Goal: Task Accomplishment & Management: Manage account settings

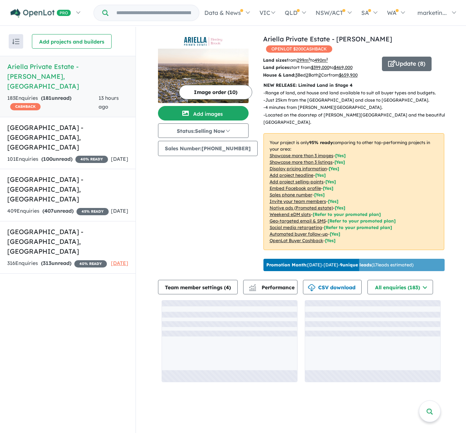
click at [69, 71] on h5 "Ariella Private Estate - [PERSON_NAME] , [GEOGRAPHIC_DATA]" at bounding box center [67, 76] width 121 height 29
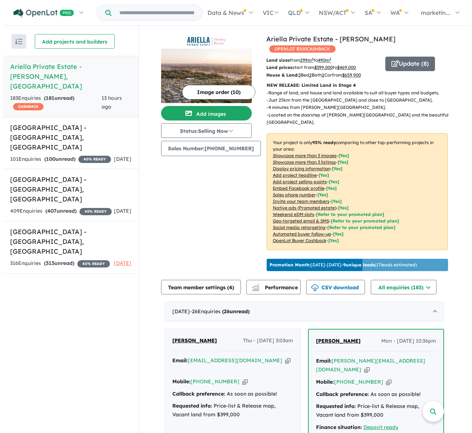
scroll to position [1, 0]
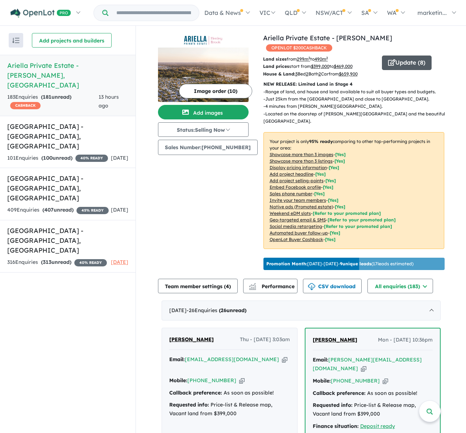
click at [398, 62] on button "Update ( 8 )" at bounding box center [407, 62] width 50 height 15
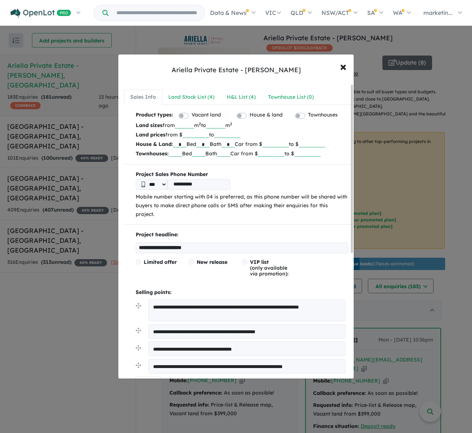
click at [209, 133] on input "******" at bounding box center [195, 134] width 26 height 7
type input "*"
type input "******"
click at [254, 130] on p "Land prices from $ ****** to ******" at bounding box center [242, 134] width 212 height 9
click at [233, 135] on input "******" at bounding box center [227, 134] width 26 height 7
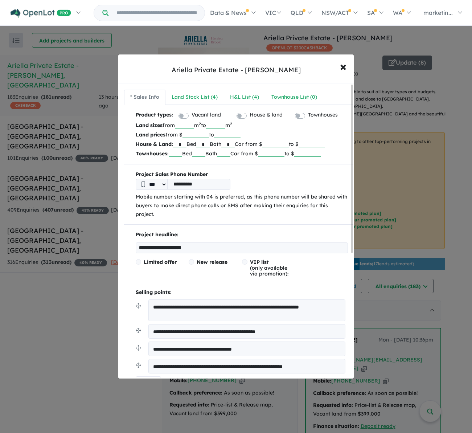
type input "******"
click at [269, 128] on p "Land sizes from *** m 2 to *** m 2" at bounding box center [242, 124] width 212 height 9
click at [198, 95] on div "Land Stock List ( 4 )" at bounding box center [195, 97] width 46 height 9
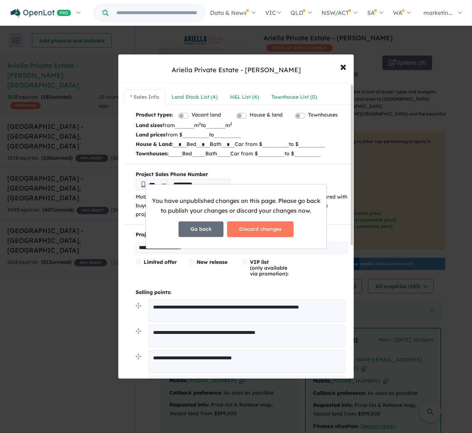
click at [202, 231] on button "Go back" at bounding box center [200, 229] width 45 height 16
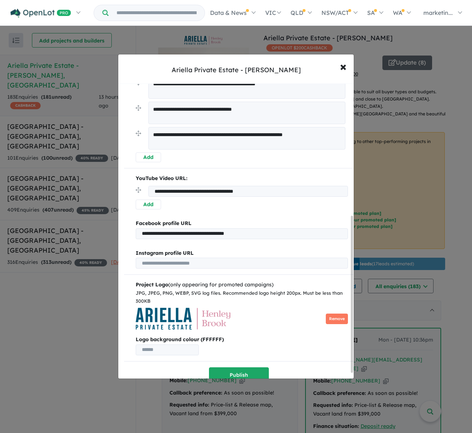
scroll to position [258, 0]
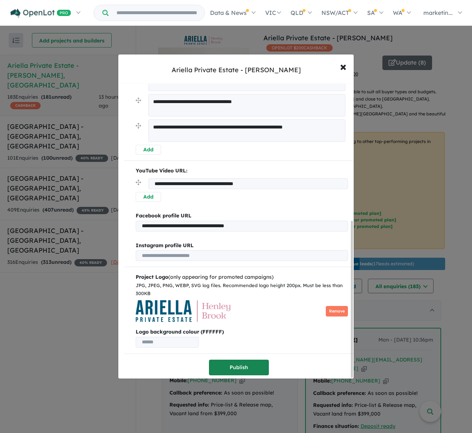
click at [243, 363] on button "Publish" at bounding box center [239, 367] width 60 height 16
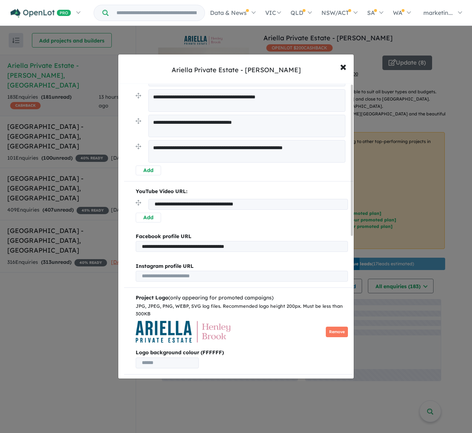
scroll to position [0, 0]
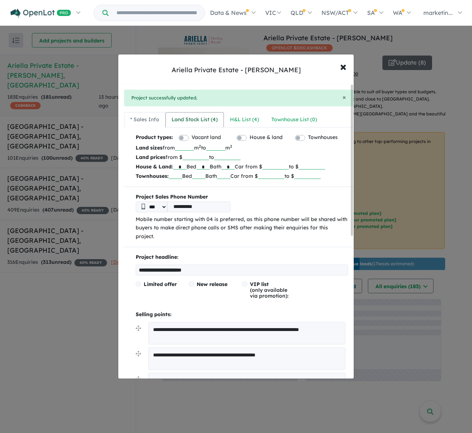
click at [192, 120] on div "Land Stock List ( 4 )" at bounding box center [195, 119] width 46 height 9
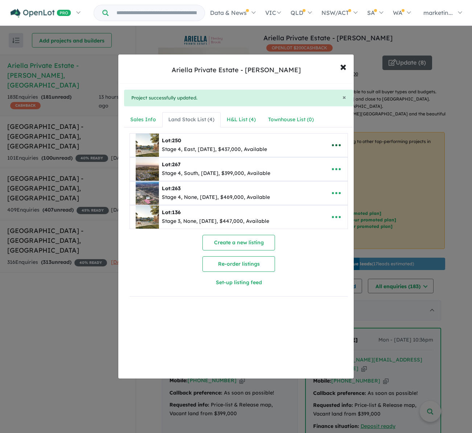
click at [337, 145] on icon "button" at bounding box center [336, 145] width 9 height 2
click at [318, 178] on link "Remove" at bounding box center [320, 179] width 54 height 17
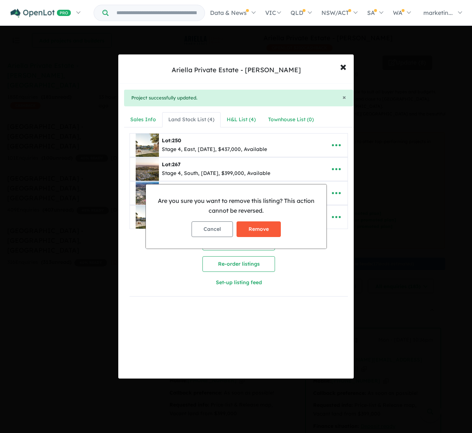
click at [258, 227] on button "Remove" at bounding box center [258, 229] width 44 height 16
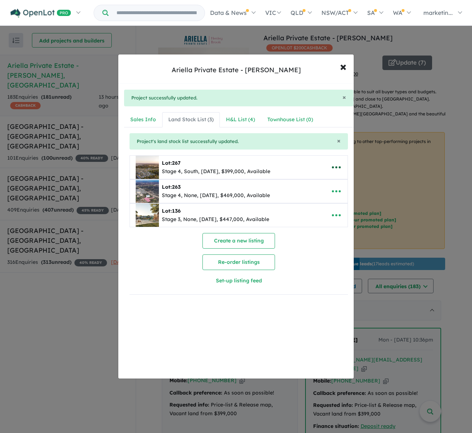
click at [335, 167] on icon "button" at bounding box center [336, 167] width 11 height 11
click at [311, 198] on link "Remove" at bounding box center [320, 201] width 54 height 17
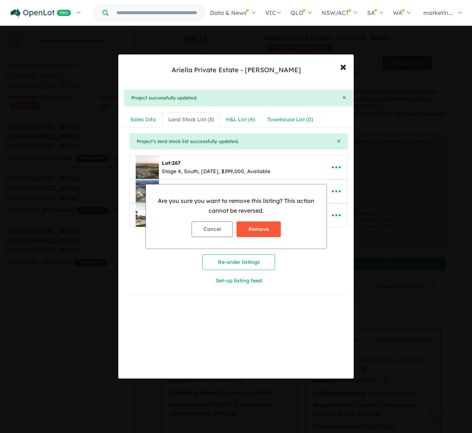
click at [253, 226] on button "Remove" at bounding box center [258, 229] width 44 height 16
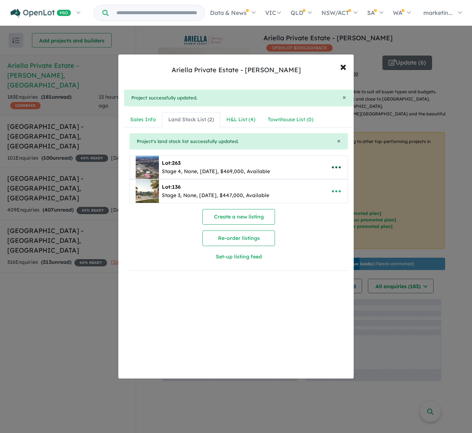
drag, startPoint x: 334, startPoint y: 165, endPoint x: 330, endPoint y: 166, distance: 4.4
click at [334, 165] on icon "button" at bounding box center [336, 167] width 11 height 11
click at [314, 203] on link "Remove" at bounding box center [320, 201] width 54 height 17
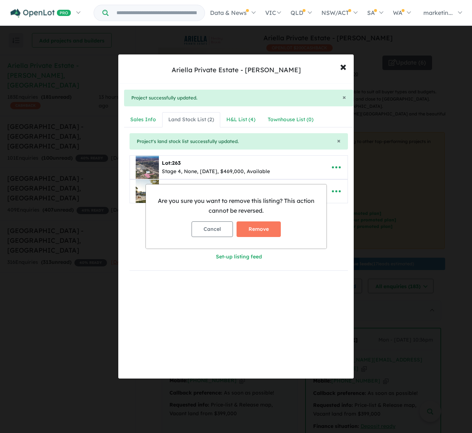
click at [268, 226] on button "Remove" at bounding box center [258, 229] width 44 height 16
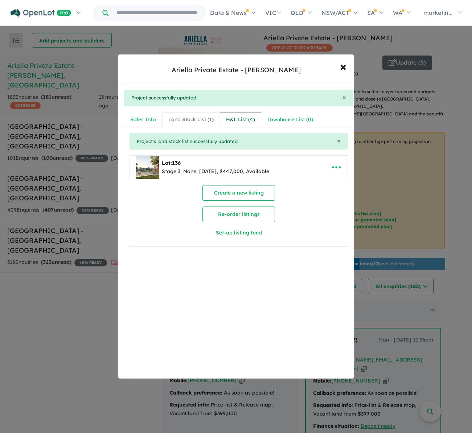
click at [236, 122] on div "H&L List ( 4 )" at bounding box center [240, 119] width 29 height 9
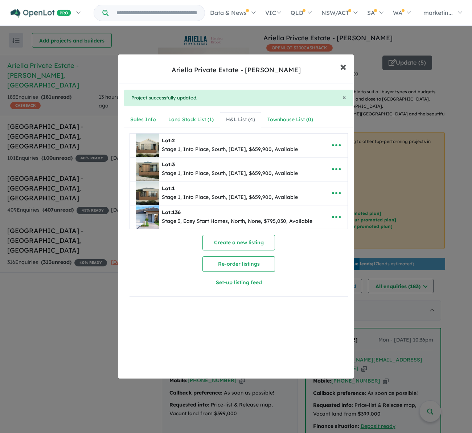
click at [344, 69] on span "×" at bounding box center [343, 66] width 7 height 16
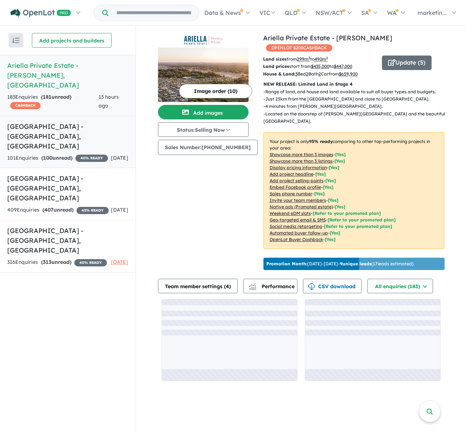
click at [69, 122] on link "Millars Landing Estate - [GEOGRAPHIC_DATA] , [GEOGRAPHIC_DATA] 101 Enquir ies (…" at bounding box center [68, 142] width 136 height 53
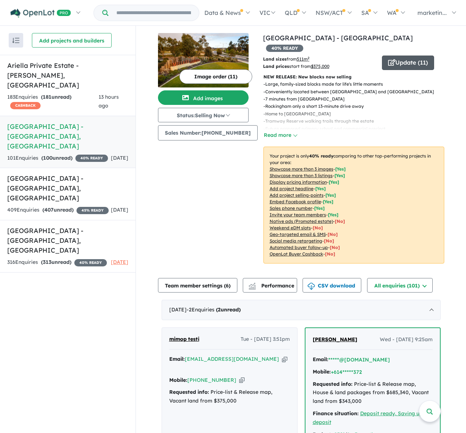
click at [393, 55] on button "Update ( 11 )" at bounding box center [408, 62] width 52 height 15
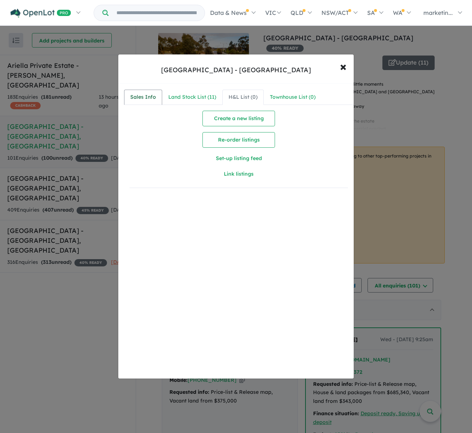
click at [132, 102] on link "Sales Info" at bounding box center [143, 97] width 38 height 15
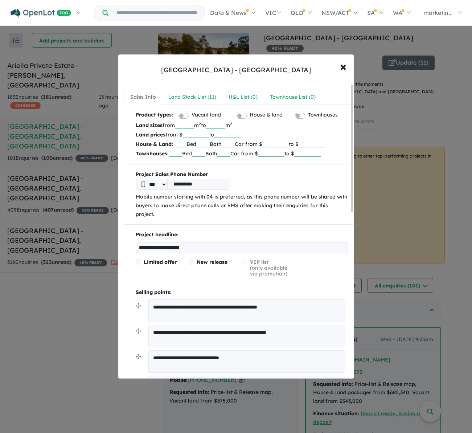
click at [209, 135] on input "******" at bounding box center [195, 134] width 26 height 7
type input "*"
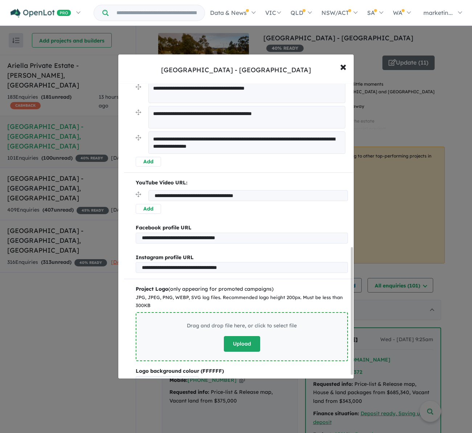
scroll to position [386, 0]
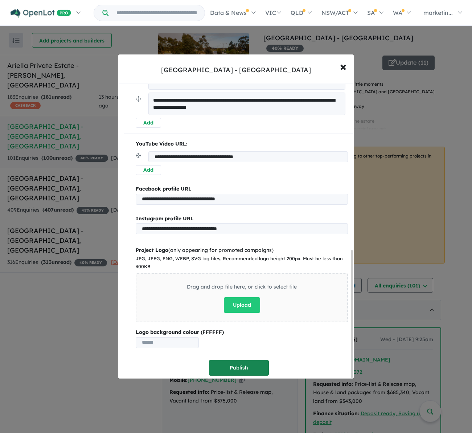
type input "******"
click at [242, 366] on button "Publish" at bounding box center [239, 368] width 60 height 16
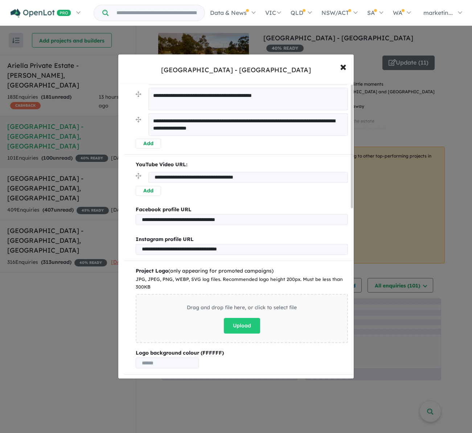
scroll to position [0, 0]
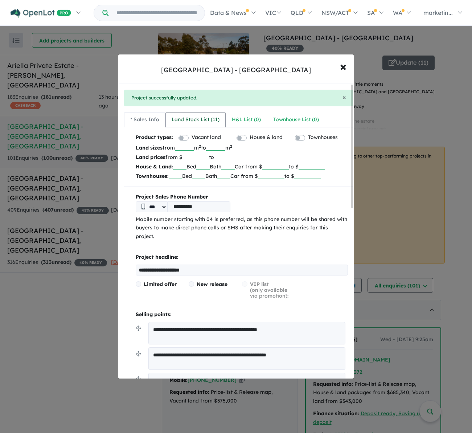
click at [194, 117] on div "Land Stock List ( 11 )" at bounding box center [196, 119] width 48 height 9
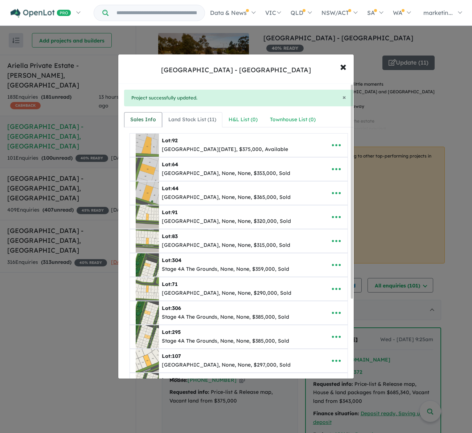
click at [140, 114] on link "Sales Info" at bounding box center [143, 119] width 38 height 15
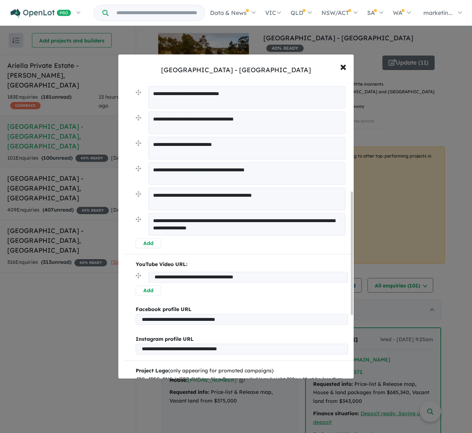
scroll to position [409, 0]
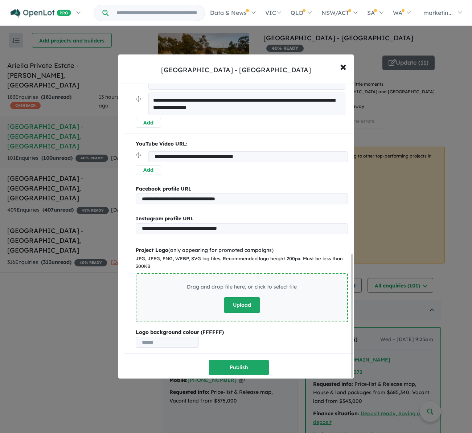
click at [239, 305] on button "Upload" at bounding box center [242, 305] width 36 height 16
click at [252, 301] on button "Upload" at bounding box center [242, 305] width 36 height 16
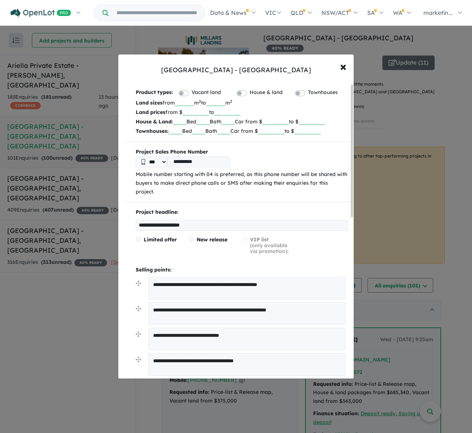
scroll to position [0, 0]
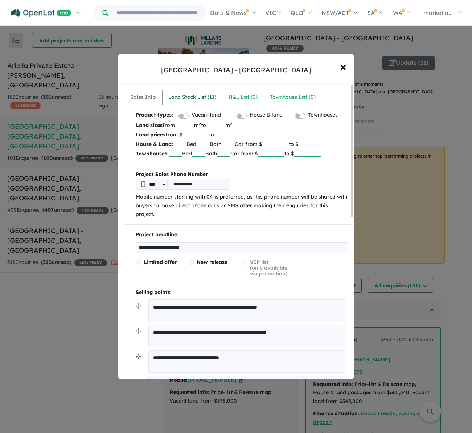
click at [184, 97] on div "Land Stock List ( 11 )" at bounding box center [192, 97] width 48 height 9
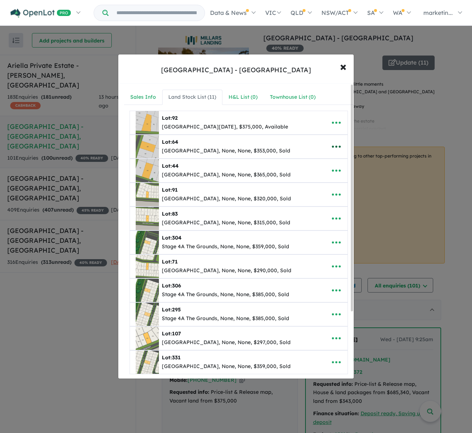
click at [327, 145] on button "button" at bounding box center [336, 146] width 22 height 17
click at [308, 180] on link "Remove" at bounding box center [320, 181] width 54 height 17
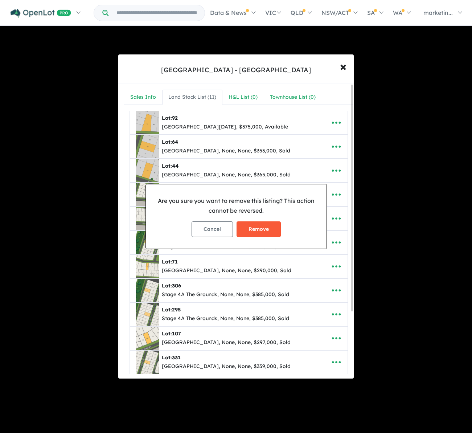
click at [262, 226] on button "Remove" at bounding box center [258, 229] width 44 height 16
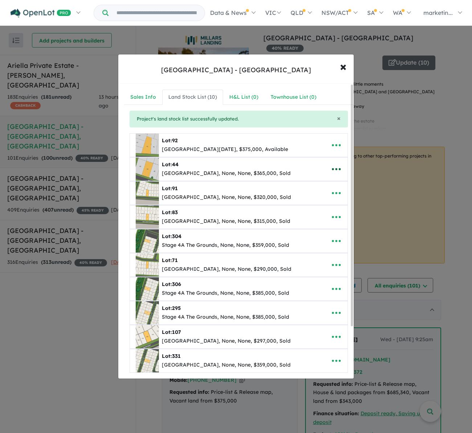
click at [334, 166] on icon "button" at bounding box center [336, 169] width 11 height 11
click at [305, 202] on link "Remove" at bounding box center [320, 203] width 54 height 17
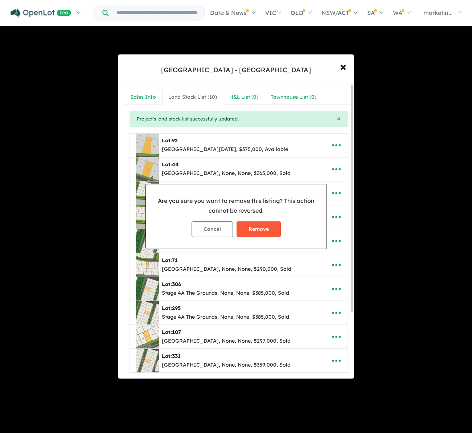
click at [250, 232] on button "Remove" at bounding box center [258, 229] width 44 height 16
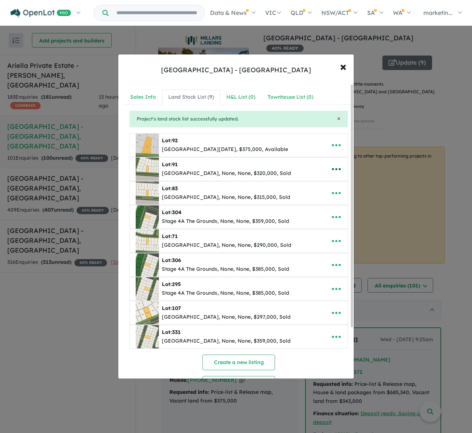
click at [334, 169] on icon "button" at bounding box center [336, 169] width 9 height 2
click at [313, 206] on link "Remove" at bounding box center [320, 203] width 54 height 17
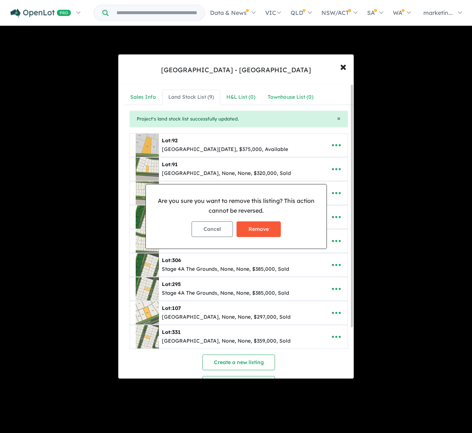
click at [272, 226] on button "Remove" at bounding box center [258, 229] width 44 height 16
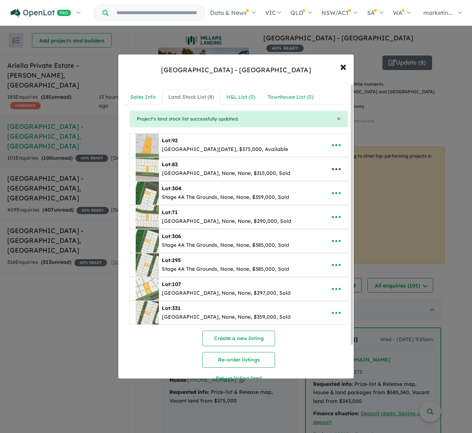
click at [333, 172] on icon "button" at bounding box center [336, 169] width 11 height 11
click at [308, 200] on link "Remove" at bounding box center [320, 203] width 54 height 17
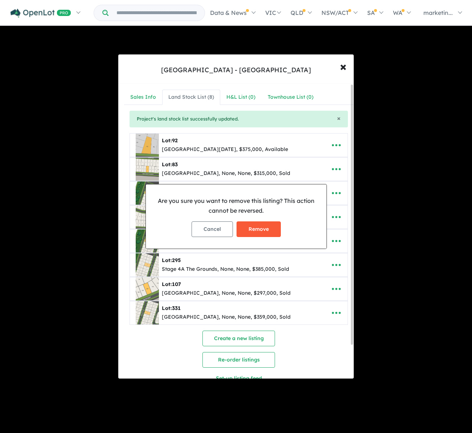
click at [263, 223] on button "Remove" at bounding box center [258, 229] width 44 height 16
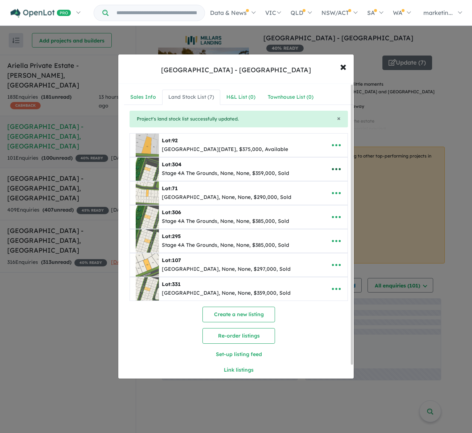
click at [331, 168] on icon "button" at bounding box center [336, 169] width 11 height 11
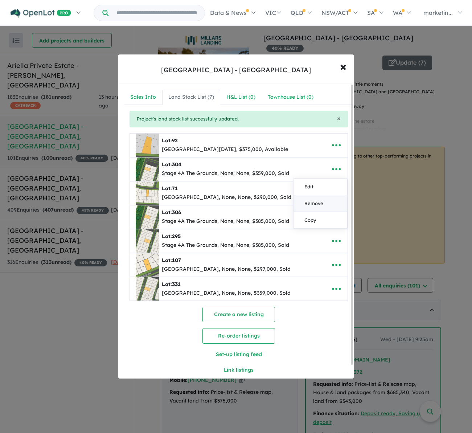
click at [305, 200] on link "Remove" at bounding box center [320, 203] width 54 height 17
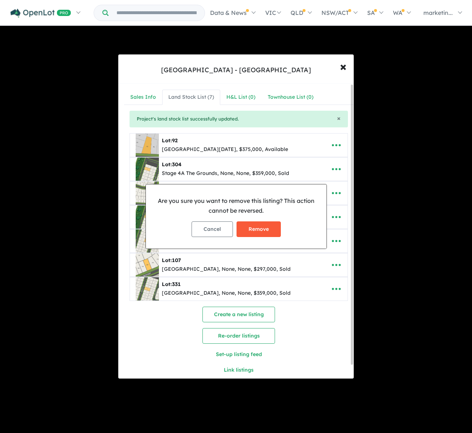
click at [266, 228] on button "Remove" at bounding box center [258, 229] width 44 height 16
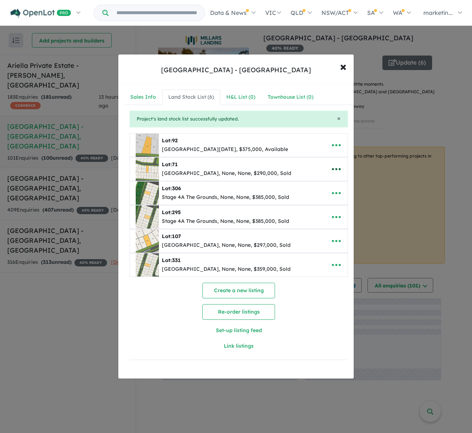
click at [335, 172] on icon "button" at bounding box center [336, 169] width 11 height 11
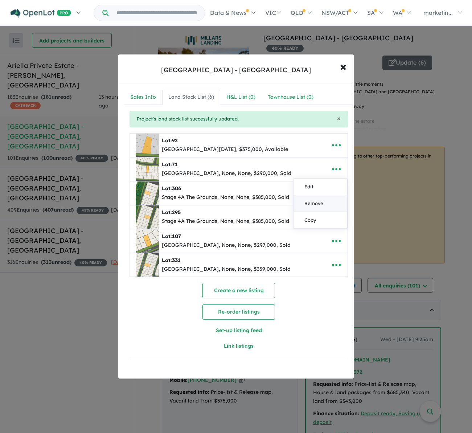
click at [309, 203] on link "Remove" at bounding box center [320, 203] width 54 height 17
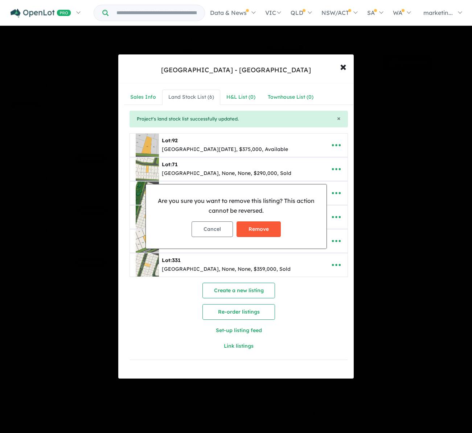
click at [263, 227] on button "Remove" at bounding box center [258, 229] width 44 height 16
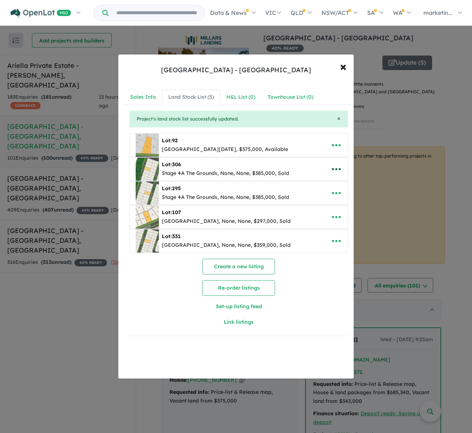
click at [341, 169] on button "button" at bounding box center [336, 169] width 22 height 17
click at [307, 203] on link "Remove" at bounding box center [320, 203] width 54 height 17
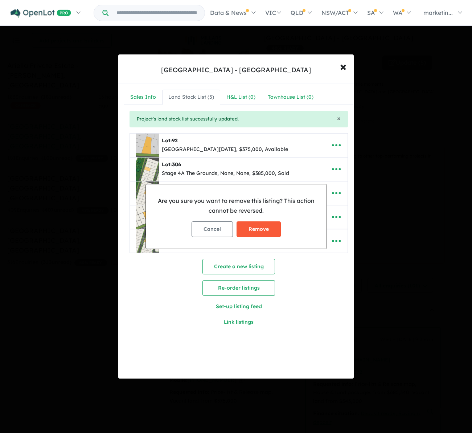
click at [273, 227] on button "Remove" at bounding box center [258, 229] width 44 height 16
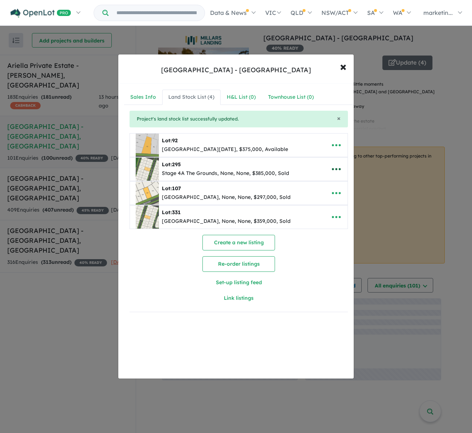
click at [333, 173] on icon "button" at bounding box center [336, 169] width 11 height 11
click at [316, 200] on link "Remove" at bounding box center [320, 203] width 54 height 17
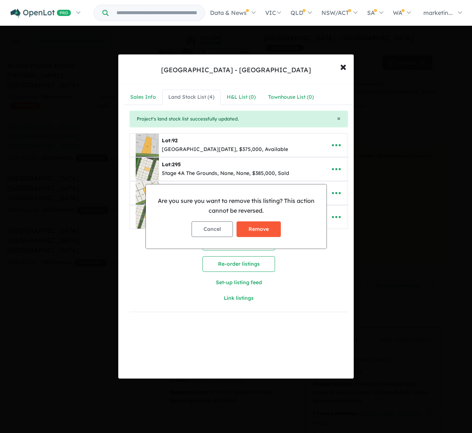
click at [259, 227] on button "Remove" at bounding box center [258, 229] width 44 height 16
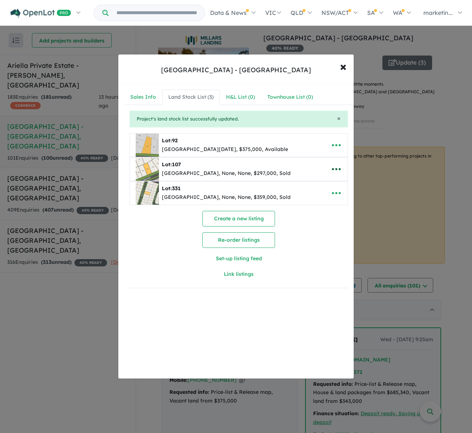
click at [332, 170] on icon "button" at bounding box center [336, 169] width 11 height 11
click at [304, 206] on link "Remove" at bounding box center [320, 203] width 54 height 17
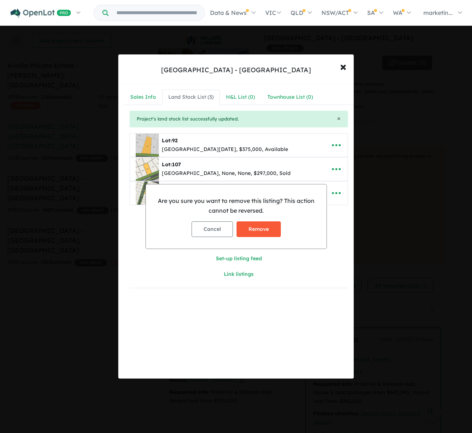
click at [263, 227] on button "Remove" at bounding box center [258, 229] width 44 height 16
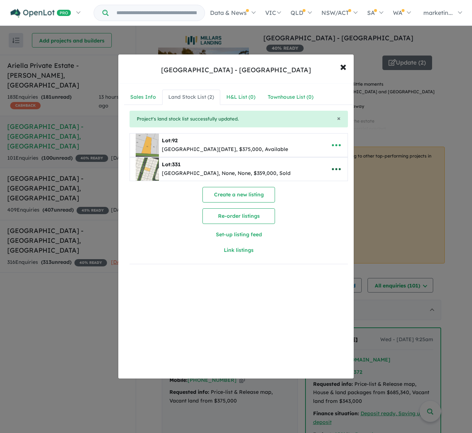
click at [341, 171] on button "button" at bounding box center [336, 169] width 22 height 17
click at [302, 201] on link "Remove" at bounding box center [320, 203] width 54 height 17
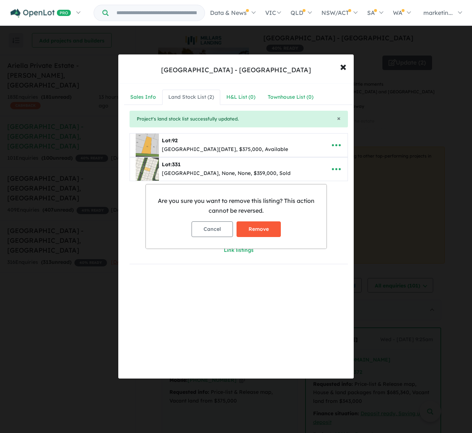
drag, startPoint x: 258, startPoint y: 233, endPoint x: 254, endPoint y: 235, distance: 4.1
click at [257, 232] on button "Remove" at bounding box center [258, 229] width 44 height 16
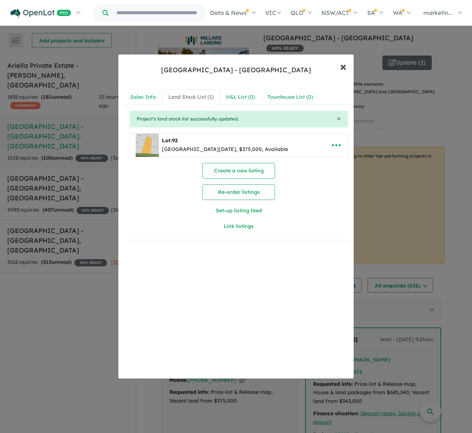
click at [340, 65] on span "×" at bounding box center [343, 66] width 7 height 16
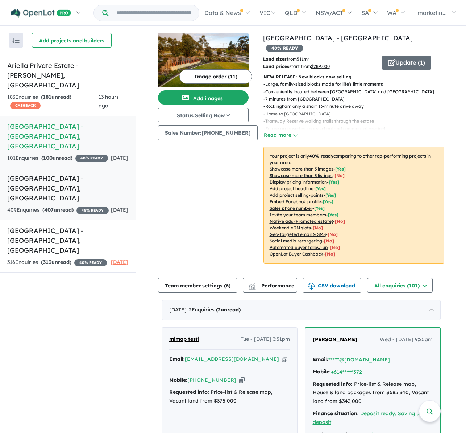
click at [78, 206] on div "409 Enquir ies ( 407 unread) 45 % READY" at bounding box center [58, 210] width 102 height 9
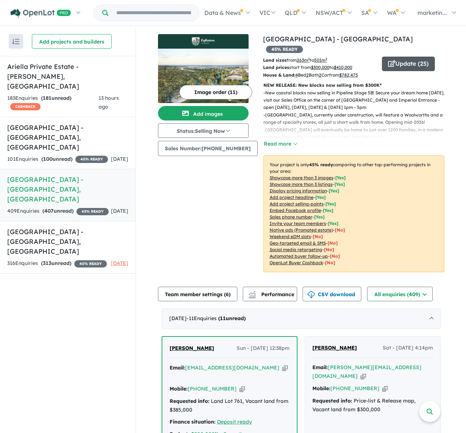
click at [388, 60] on icon "button" at bounding box center [391, 63] width 7 height 7
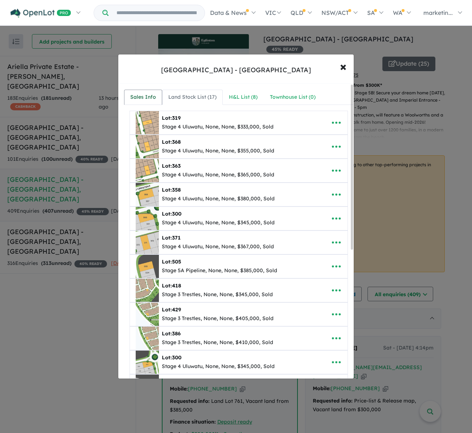
click at [154, 101] on div "Sales Info" at bounding box center [143, 97] width 26 height 9
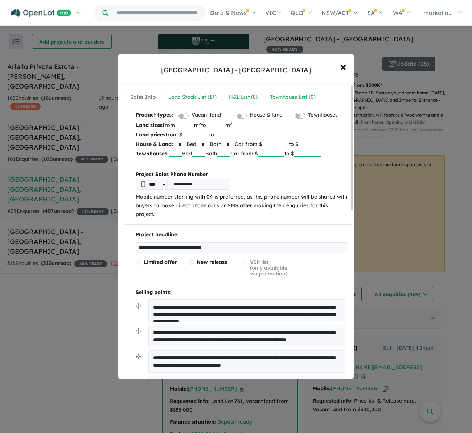
click at [200, 132] on input "******" at bounding box center [195, 134] width 26 height 7
type input "******"
click at [194, 123] on input "***" at bounding box center [184, 124] width 19 height 7
type input "*"
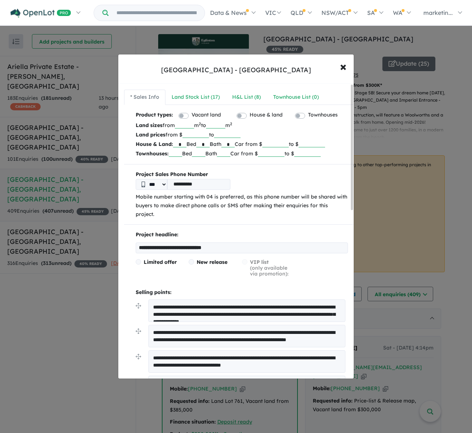
type input "***"
click at [283, 131] on p "Land prices from $ ****** to ******" at bounding box center [242, 134] width 212 height 9
click at [185, 141] on input "*" at bounding box center [179, 143] width 13 height 7
type input "*"
click at [235, 142] on input "*" at bounding box center [227, 143] width 13 height 7
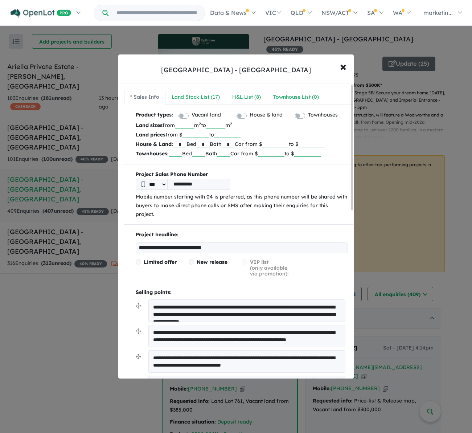
type input "*"
drag, startPoint x: 280, startPoint y: 142, endPoint x: 298, endPoint y: 133, distance: 20.6
click at [289, 141] on input "******" at bounding box center [275, 143] width 26 height 7
drag, startPoint x: 321, startPoint y: 143, endPoint x: 349, endPoint y: 141, distance: 27.3
click at [349, 141] on div "Product types: Vacant land House & land Townhouses Land sizes from *** m 2 to *…" at bounding box center [238, 135] width 229 height 48
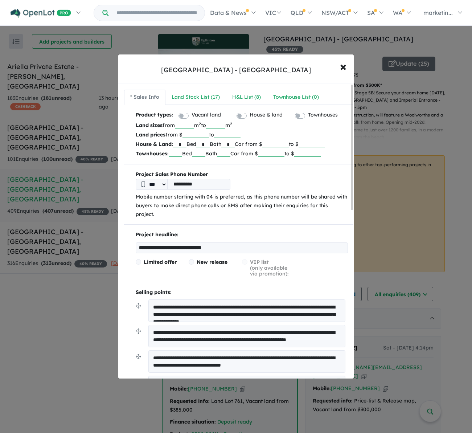
type input "*"
click at [289, 146] on input "number" at bounding box center [275, 143] width 26 height 7
click at [289, 145] on input "number" at bounding box center [275, 143] width 26 height 7
type input "******"
click at [320, 136] on p "Land prices from $ ****** to ******" at bounding box center [242, 134] width 212 height 9
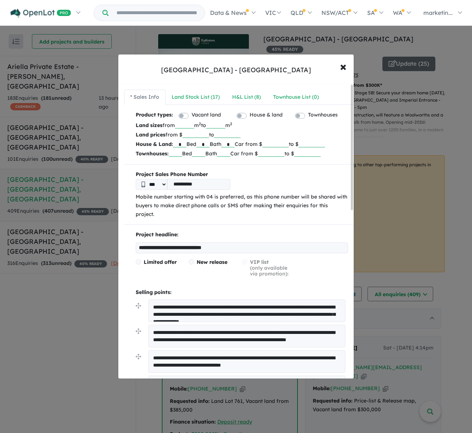
drag, startPoint x: 247, startPoint y: 134, endPoint x: 239, endPoint y: 133, distance: 7.3
click at [239, 133] on p "Land prices from $ ****** to ******" at bounding box center [242, 134] width 212 height 9
drag, startPoint x: 243, startPoint y: 133, endPoint x: 226, endPoint y: 129, distance: 17.9
click at [224, 133] on input "******" at bounding box center [227, 134] width 26 height 7
click at [230, 136] on input "number" at bounding box center [227, 134] width 26 height 7
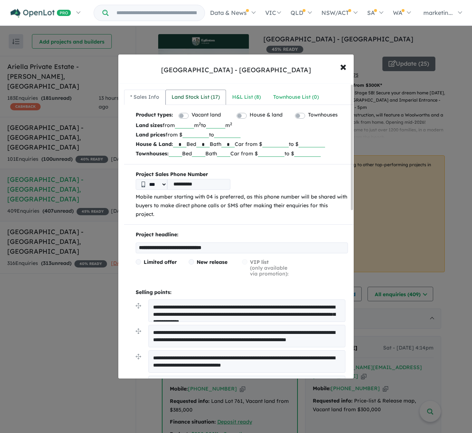
type input "******"
click at [198, 96] on div "Land Stock List ( 17 )" at bounding box center [196, 97] width 48 height 9
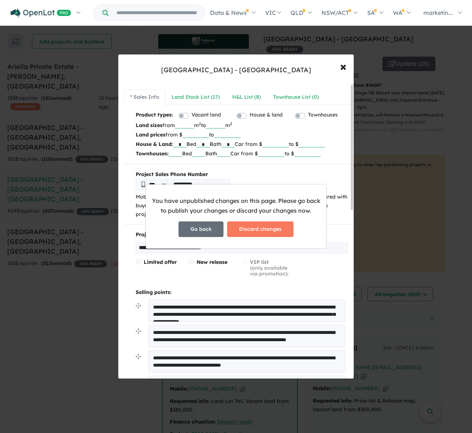
click at [205, 235] on button "Go back" at bounding box center [200, 229] width 45 height 16
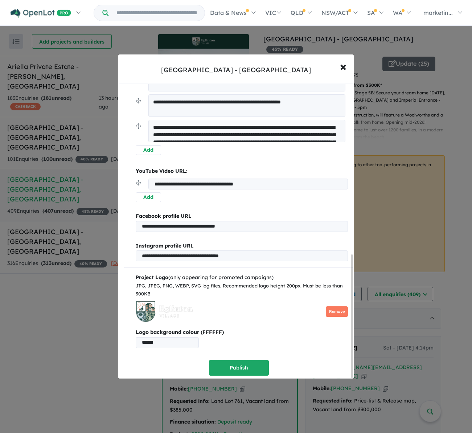
scroll to position [410, 0]
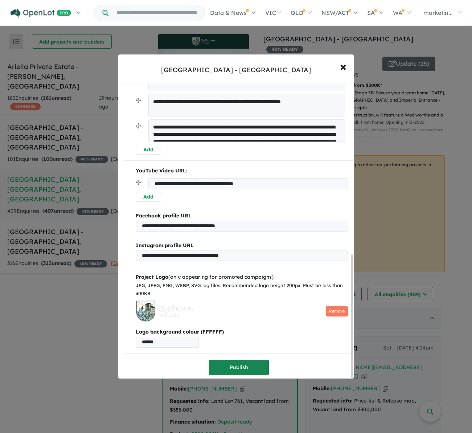
click at [231, 365] on button "Publish" at bounding box center [239, 367] width 60 height 16
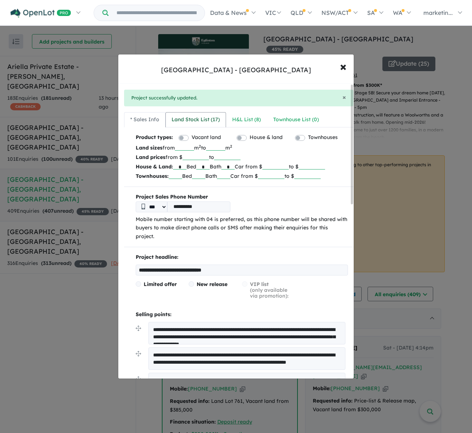
click at [192, 117] on div "Land Stock List ( 17 )" at bounding box center [196, 119] width 48 height 9
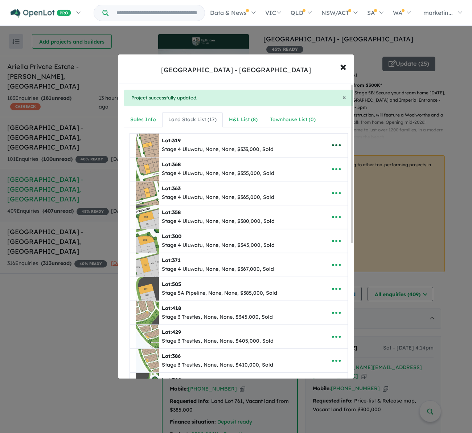
click at [334, 142] on icon "button" at bounding box center [336, 145] width 11 height 11
click at [312, 175] on link "Remove" at bounding box center [320, 179] width 54 height 17
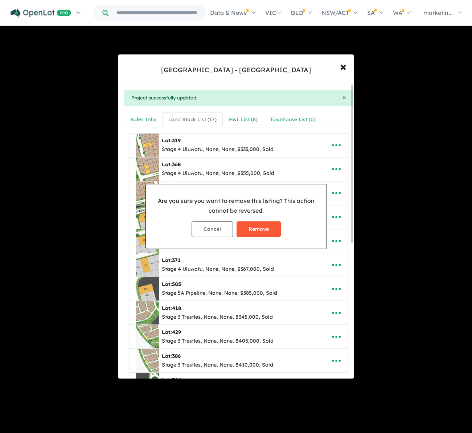
click at [258, 232] on button "Remove" at bounding box center [258, 229] width 44 height 16
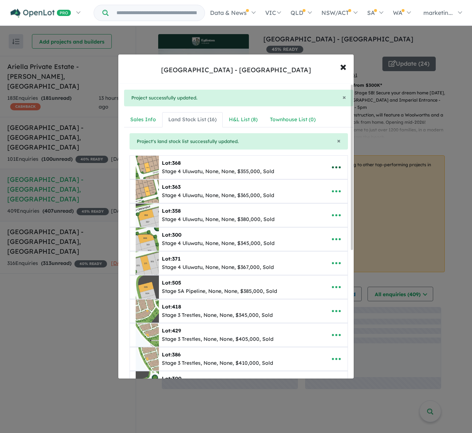
click at [332, 166] on icon "button" at bounding box center [336, 167] width 11 height 11
click at [320, 200] on link "Remove" at bounding box center [320, 201] width 54 height 17
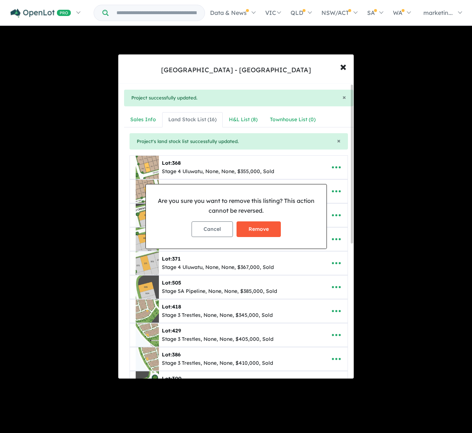
click at [267, 223] on button "Remove" at bounding box center [258, 229] width 44 height 16
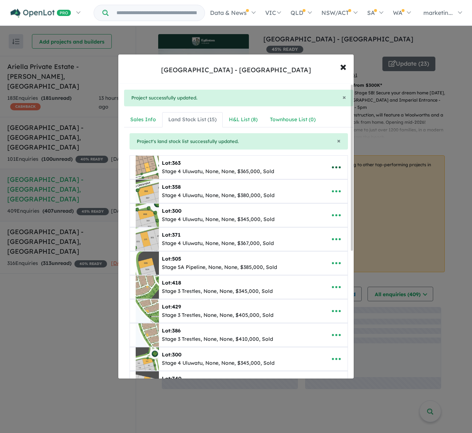
click at [337, 163] on icon "button" at bounding box center [336, 167] width 11 height 11
click at [316, 203] on link "Remove" at bounding box center [320, 201] width 54 height 17
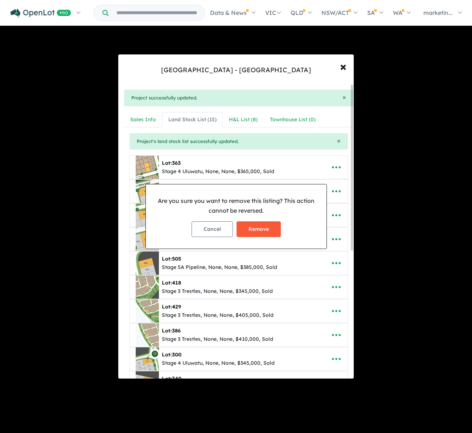
click at [272, 232] on button "Remove" at bounding box center [258, 229] width 44 height 16
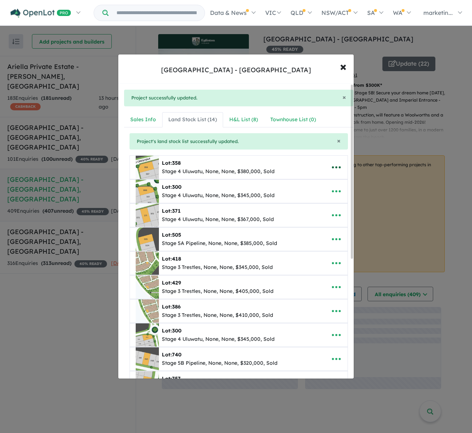
click at [335, 166] on icon "button" at bounding box center [336, 167] width 11 height 11
click at [317, 201] on link "Remove" at bounding box center [320, 201] width 54 height 17
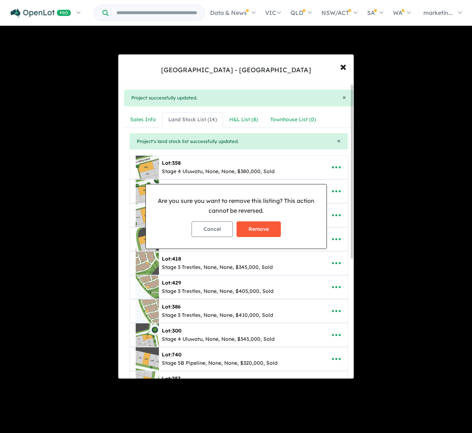
click at [263, 227] on button "Remove" at bounding box center [258, 229] width 44 height 16
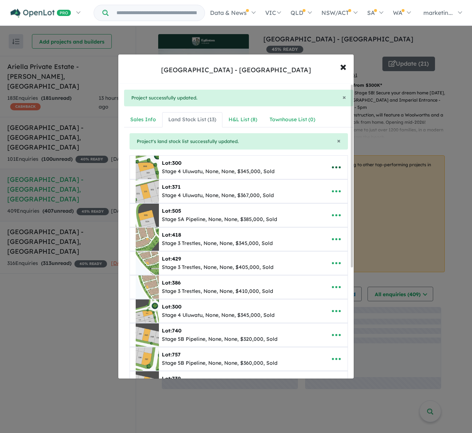
click at [337, 168] on icon "button" at bounding box center [336, 167] width 9 height 2
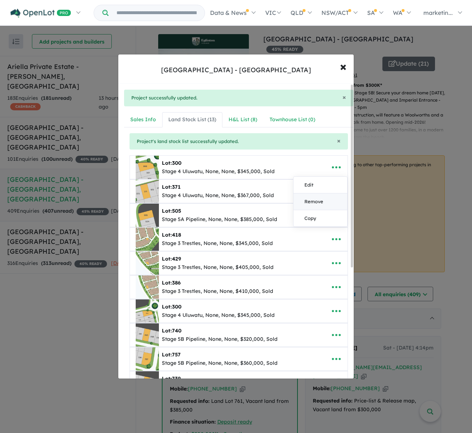
click at [317, 201] on link "Remove" at bounding box center [320, 201] width 54 height 17
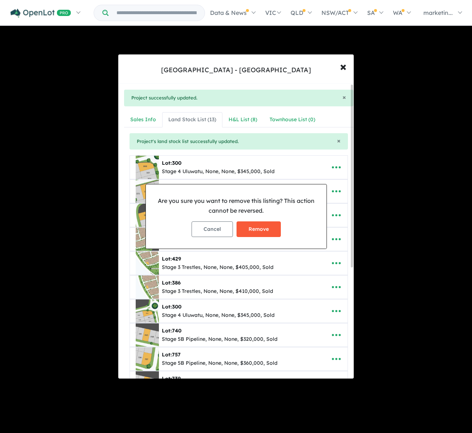
click at [273, 230] on button "Remove" at bounding box center [258, 229] width 44 height 16
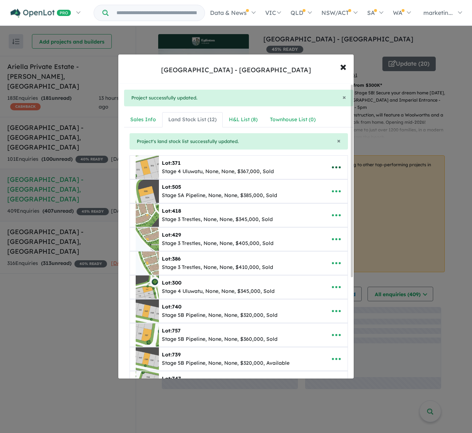
click at [333, 167] on icon "button" at bounding box center [336, 167] width 9 height 2
click at [305, 202] on link "Remove" at bounding box center [320, 201] width 54 height 17
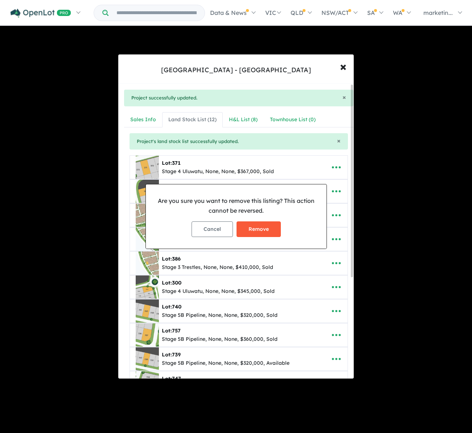
click at [269, 226] on button "Remove" at bounding box center [258, 229] width 44 height 16
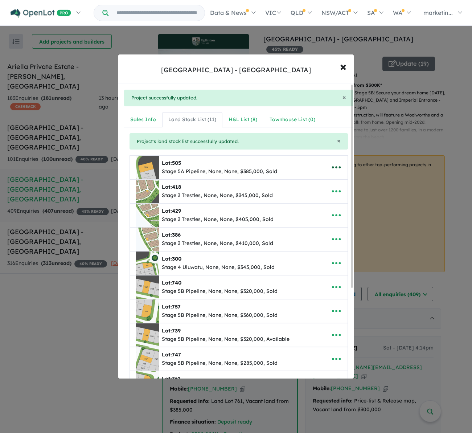
click at [335, 166] on icon "button" at bounding box center [336, 167] width 11 height 11
click at [324, 199] on link "Remove" at bounding box center [320, 201] width 54 height 17
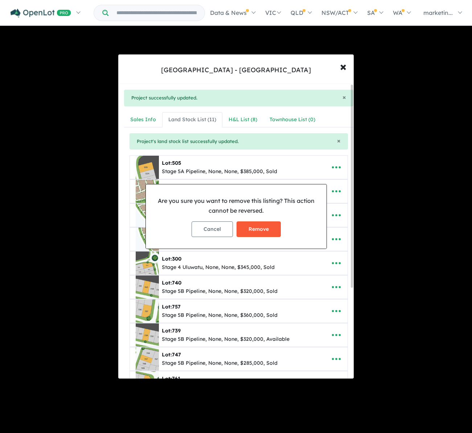
click at [268, 226] on button "Remove" at bounding box center [258, 229] width 44 height 16
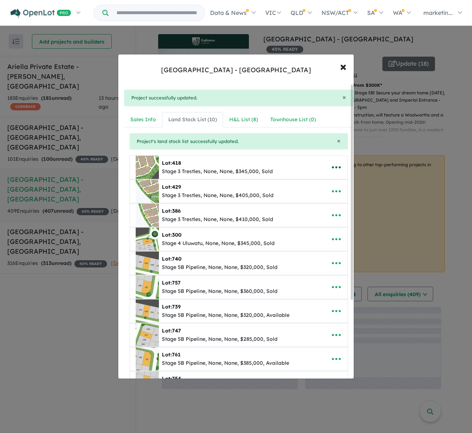
click at [332, 166] on icon "button" at bounding box center [336, 167] width 9 height 2
click at [321, 201] on link "Remove" at bounding box center [320, 201] width 54 height 17
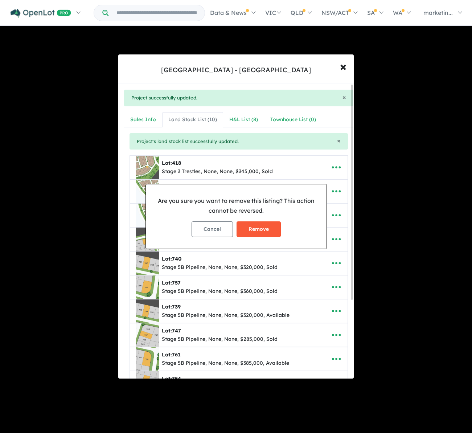
click at [263, 228] on button "Remove" at bounding box center [258, 229] width 44 height 16
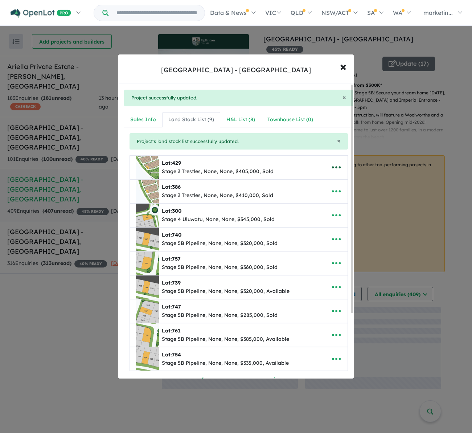
click at [334, 163] on icon "button" at bounding box center [336, 167] width 11 height 11
click at [314, 198] on link "Remove" at bounding box center [320, 201] width 54 height 17
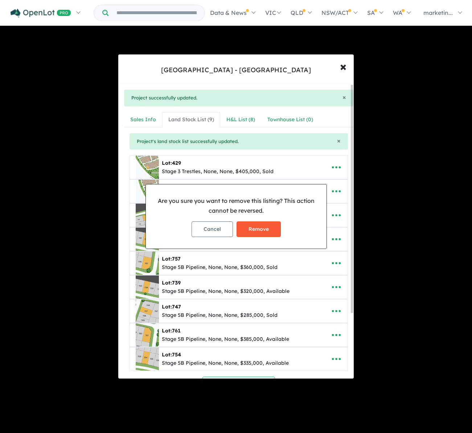
click at [268, 222] on button "Remove" at bounding box center [258, 229] width 44 height 16
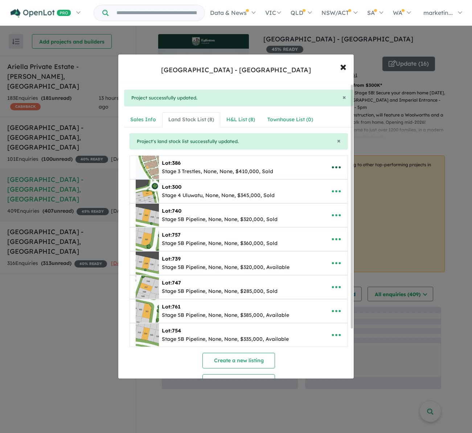
click at [336, 164] on icon "button" at bounding box center [336, 167] width 11 height 11
click at [305, 201] on link "Remove" at bounding box center [320, 201] width 54 height 17
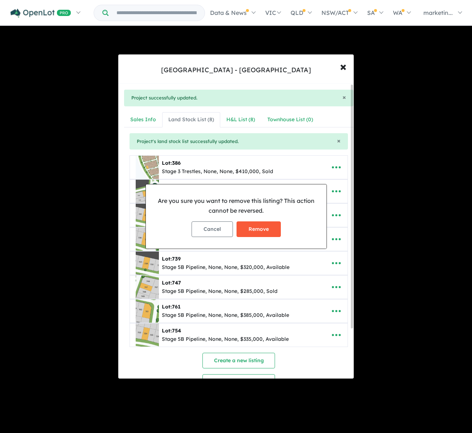
click at [267, 226] on button "Remove" at bounding box center [258, 229] width 44 height 16
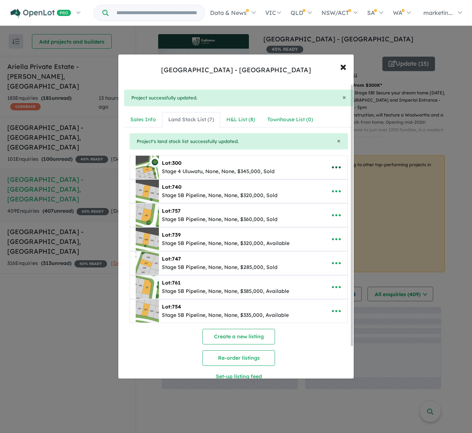
click at [333, 164] on icon "button" at bounding box center [336, 167] width 11 height 11
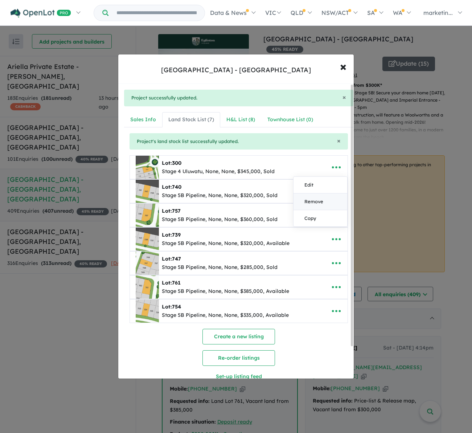
click at [295, 203] on link "Remove" at bounding box center [320, 201] width 54 height 17
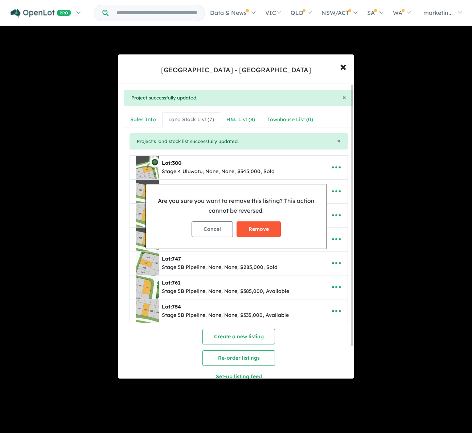
click at [250, 231] on button "Remove" at bounding box center [258, 229] width 44 height 16
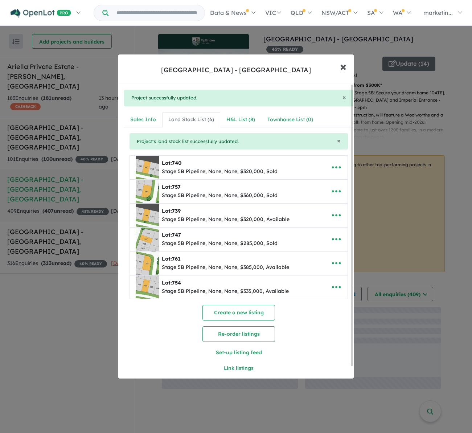
click at [343, 67] on span "×" at bounding box center [343, 66] width 7 height 16
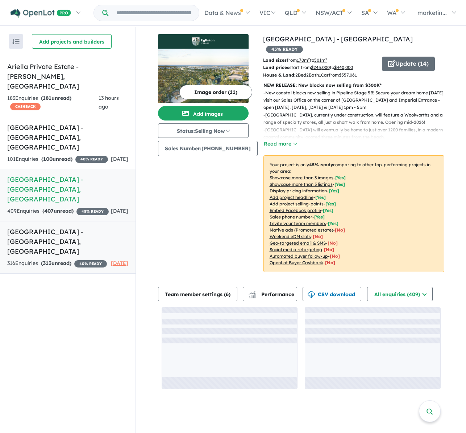
click at [60, 221] on link "Bushmead Estate - [GEOGRAPHIC_DATA] , [GEOGRAPHIC_DATA] 316 Enquir ies ( 313 un…" at bounding box center [68, 247] width 136 height 53
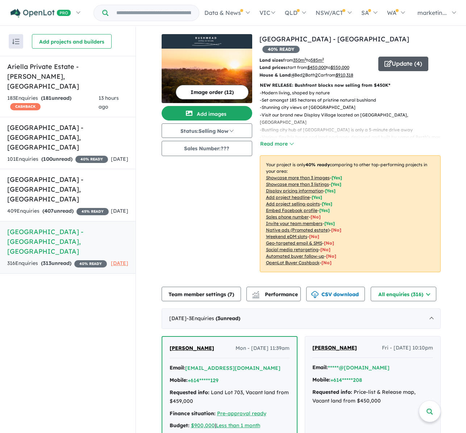
click at [386, 60] on icon "button" at bounding box center [388, 63] width 7 height 7
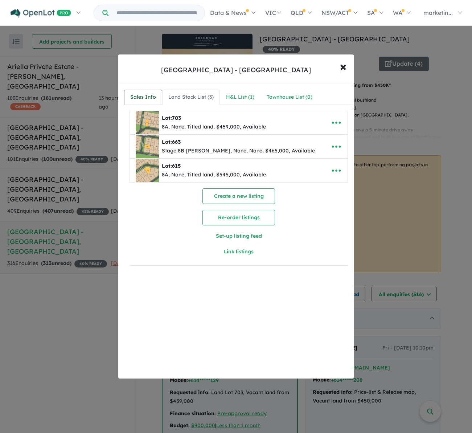
click at [151, 96] on div "Sales Info" at bounding box center [143, 97] width 26 height 9
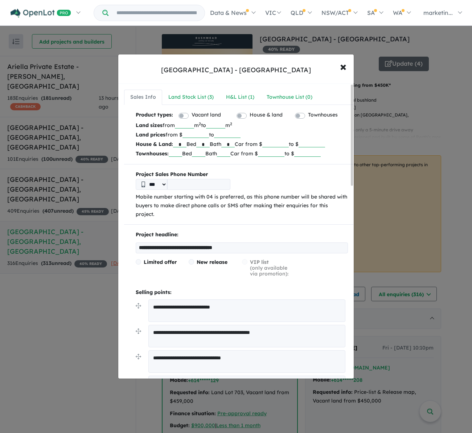
drag, startPoint x: 210, startPoint y: 134, endPoint x: 186, endPoint y: 136, distance: 24.8
click at [186, 136] on p "Land prices from $ ****** to ******" at bounding box center [242, 134] width 212 height 9
type input "******"
click at [284, 132] on p "Land prices from $ ****** to ******" at bounding box center [242, 134] width 212 height 9
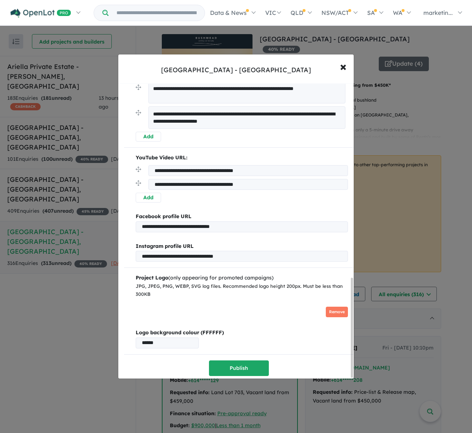
scroll to position [576, 0]
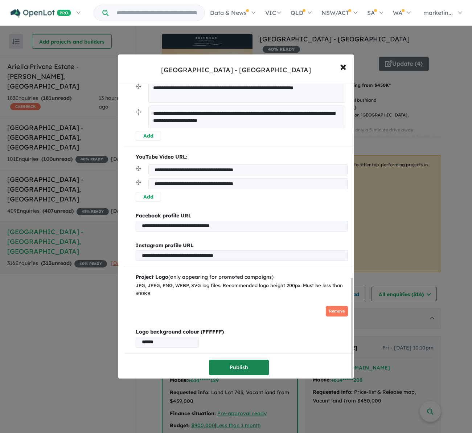
click at [235, 362] on button "Publish" at bounding box center [239, 367] width 60 height 16
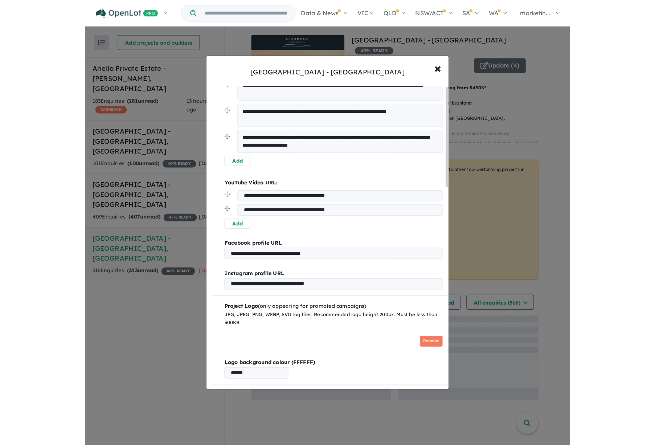
scroll to position [0, 0]
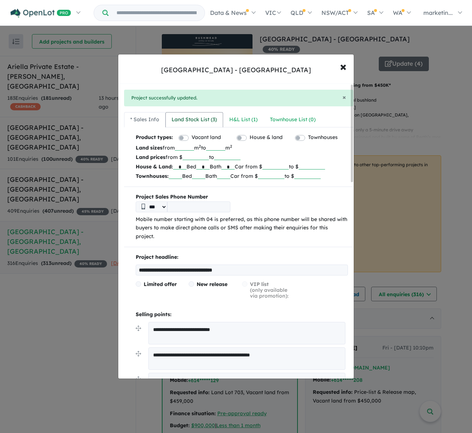
drag, startPoint x: 191, startPoint y: 120, endPoint x: 186, endPoint y: 122, distance: 4.6
click at [191, 120] on div "Land Stock List ( 3 )" at bounding box center [194, 119] width 45 height 9
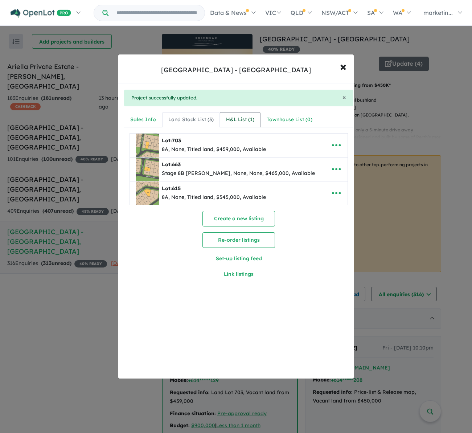
click at [237, 122] on div "H&L List ( 1 )" at bounding box center [240, 119] width 28 height 9
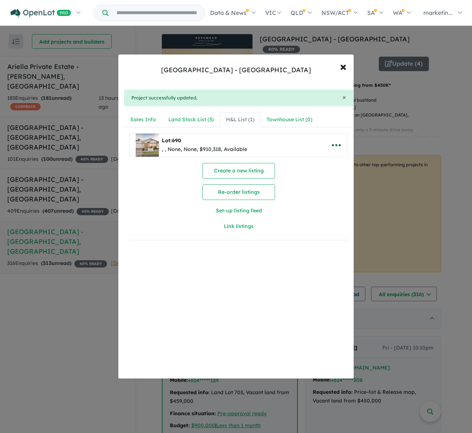
click at [337, 144] on icon "button" at bounding box center [336, 145] width 11 height 11
click at [343, 66] on span "×" at bounding box center [343, 66] width 7 height 16
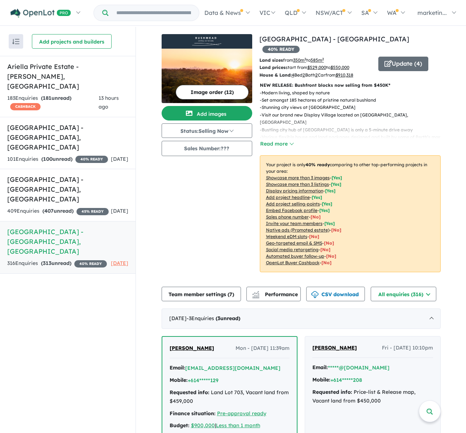
drag, startPoint x: 102, startPoint y: 285, endPoint x: 120, endPoint y: 287, distance: 18.2
click at [102, 285] on div "Recent enquiries first Most unread enquiries first Most enquiries first By name…" at bounding box center [68, 230] width 136 height 407
